Goal: Transaction & Acquisition: Purchase product/service

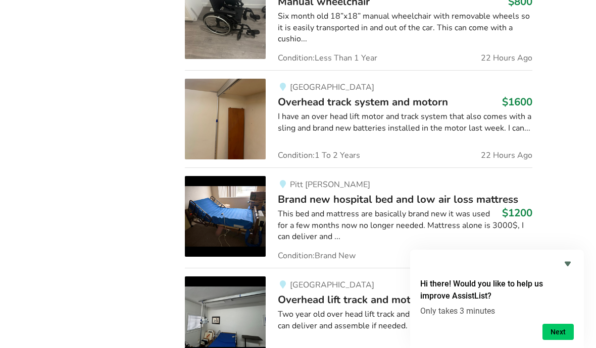
scroll to position [1706, 0]
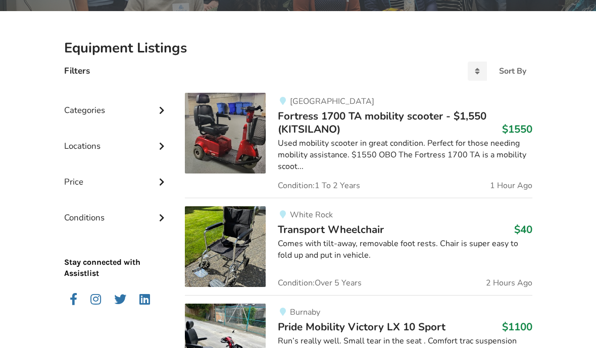
scroll to position [194, 0]
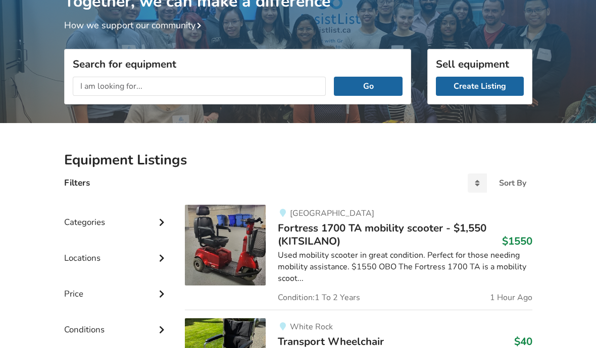
scroll to position [87, 0]
click at [75, 226] on div "Categories" at bounding box center [116, 215] width 105 height 36
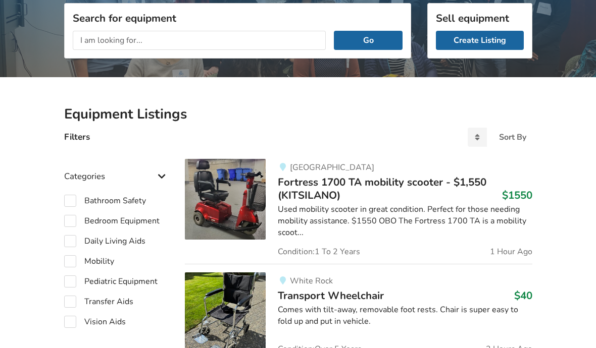
scroll to position [133, 0]
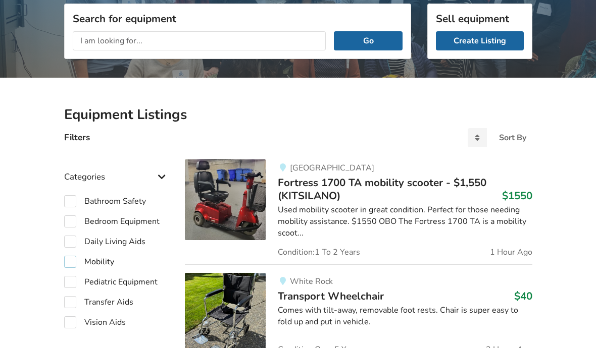
click at [104, 261] on label "Mobility" at bounding box center [89, 262] width 50 height 12
checkbox input "true"
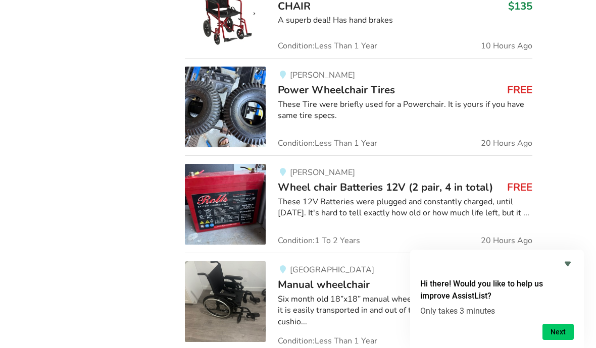
scroll to position [177, 0]
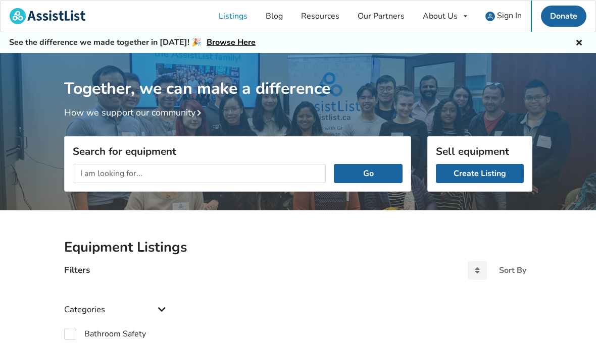
scroll to position [68, 0]
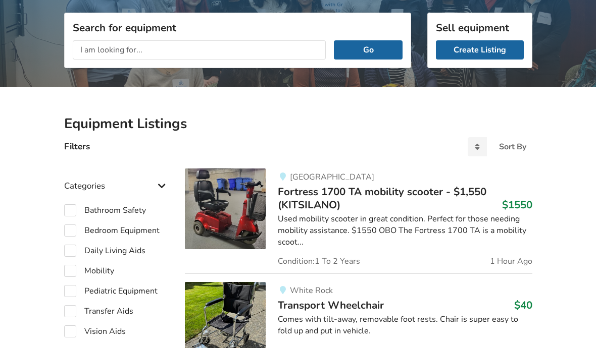
scroll to position [123, 0]
click at [75, 270] on label "Mobility" at bounding box center [89, 272] width 50 height 12
checkbox input "true"
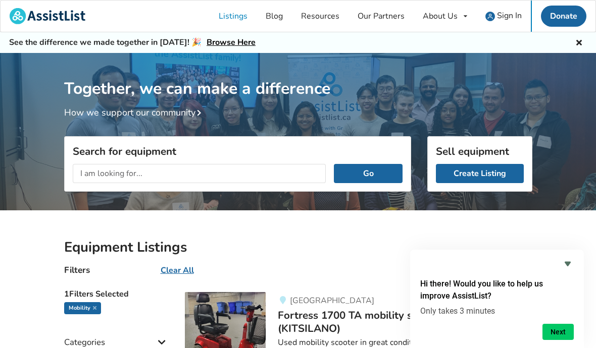
scroll to position [168, 0]
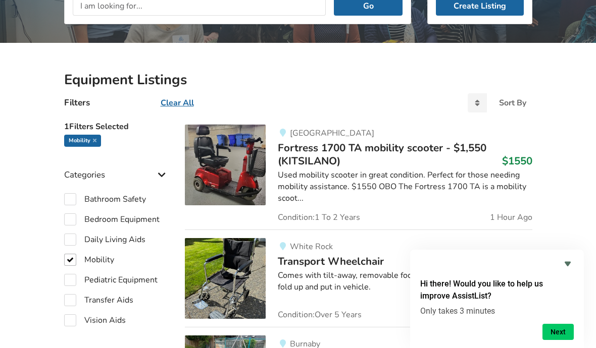
click at [423, 138] on div "Vancouver Fortress 1700 TA mobility scooter - $1,550 (KITSILANO) $1550 Used mob…" at bounding box center [399, 173] width 266 height 97
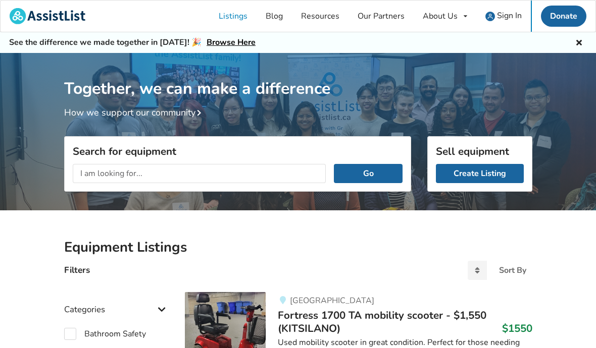
scroll to position [68, 0]
